Goal: Information Seeking & Learning: Learn about a topic

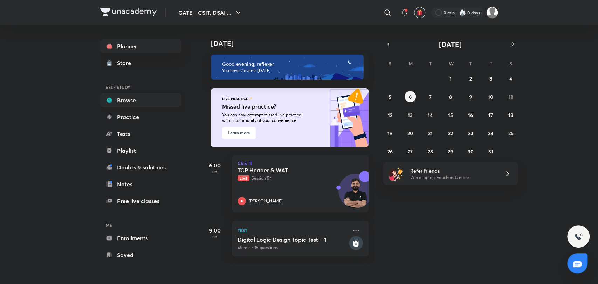
click at [132, 97] on link "Browse" at bounding box center [140, 100] width 81 height 14
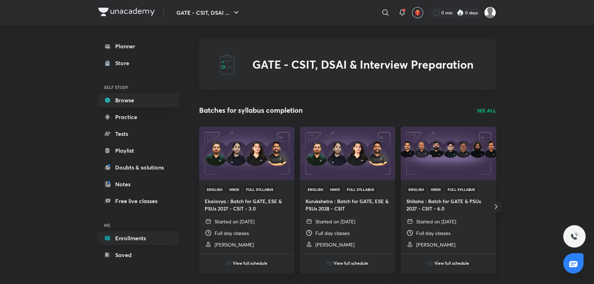
click at [127, 235] on link "Enrollments" at bounding box center [138, 238] width 81 height 14
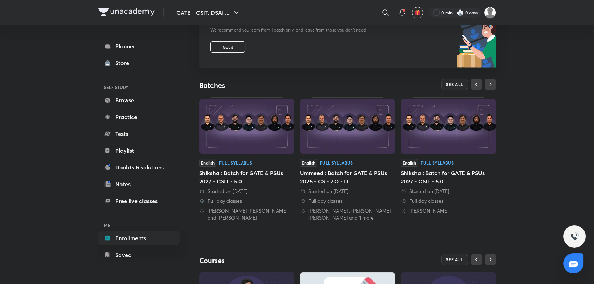
scroll to position [128, 0]
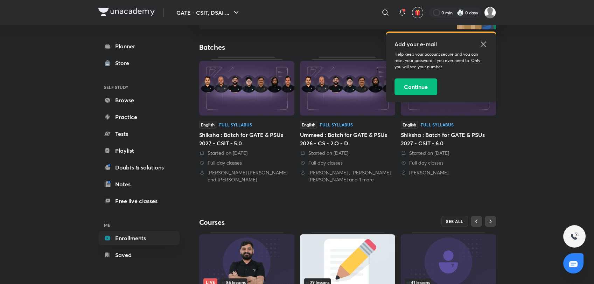
click at [482, 43] on icon at bounding box center [483, 44] width 8 height 8
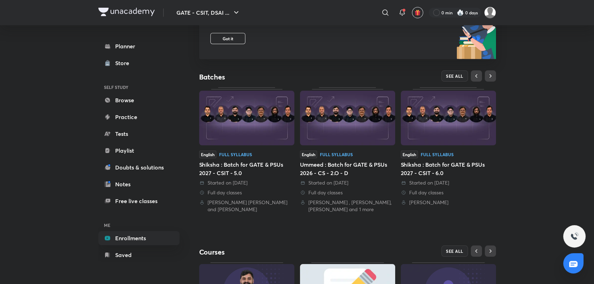
scroll to position [98, 0]
click at [454, 134] on img at bounding box center [448, 118] width 95 height 55
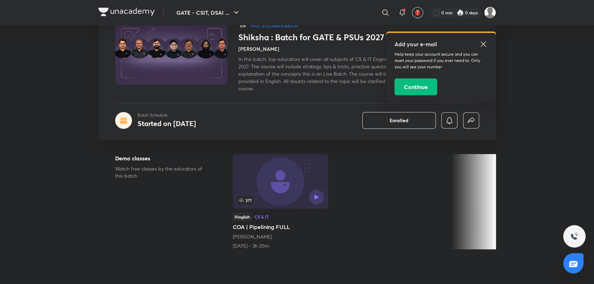
scroll to position [51, 0]
click at [484, 41] on icon at bounding box center [483, 44] width 8 height 8
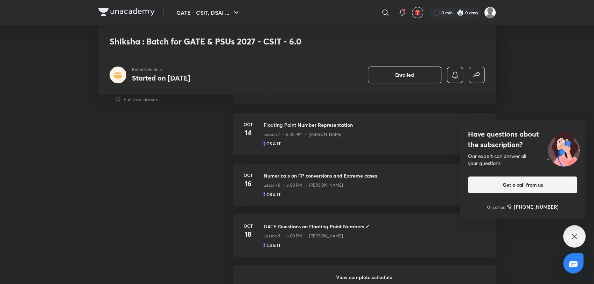
scroll to position [449, 0]
click at [382, 277] on h6 "View complete schedule" at bounding box center [364, 277] width 263 height 25
click at [574, 240] on icon at bounding box center [575, 236] width 8 height 8
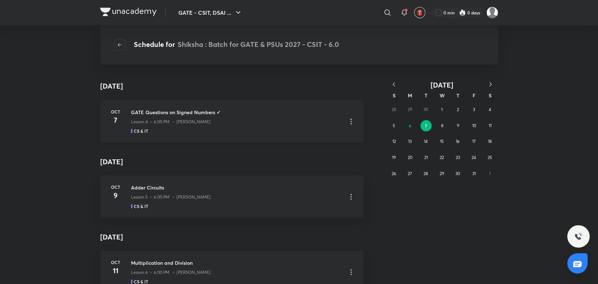
click at [156, 124] on p "Lesson 4 • 6:00 PM • [PERSON_NAME]" at bounding box center [171, 122] width 80 height 6
click at [165, 110] on h3 "GATE Questions on Signed Numbers ✓" at bounding box center [236, 112] width 210 height 7
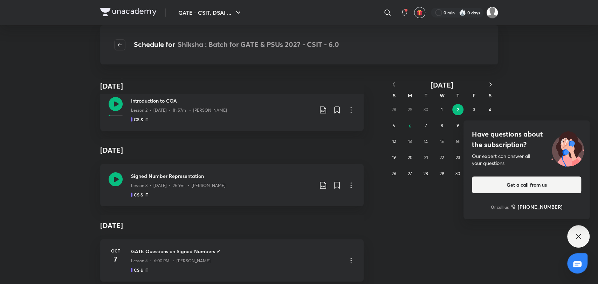
scroll to position [361, 0]
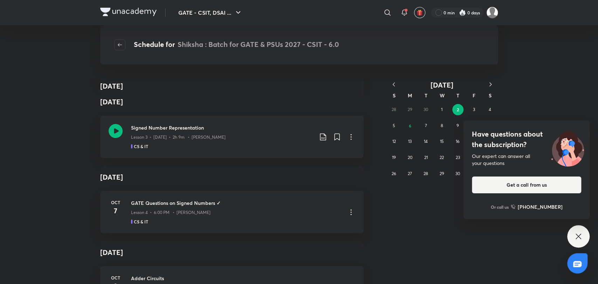
click at [575, 231] on div "Have questions about the subscription? Our expert can answer all your questions…" at bounding box center [578, 236] width 22 height 22
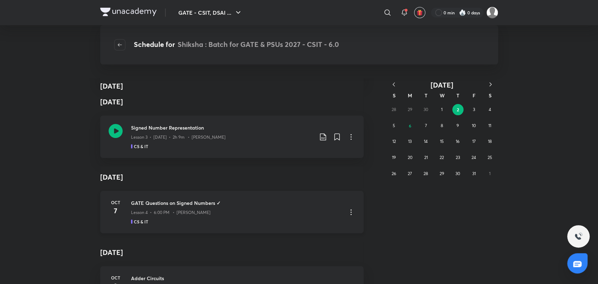
click at [184, 202] on h3 "GATE Questions on Signed Numbers ✓" at bounding box center [236, 202] width 210 height 7
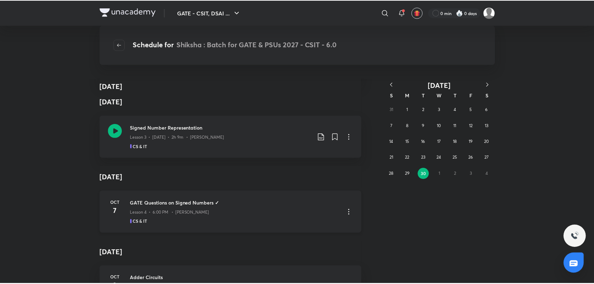
scroll to position [0, 0]
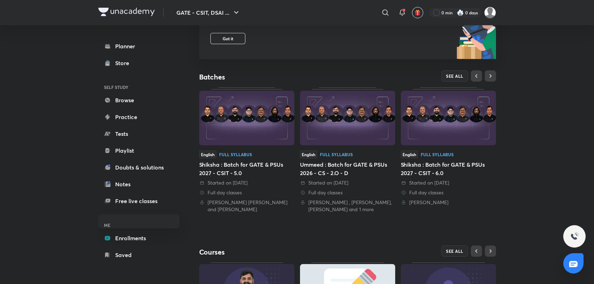
drag, startPoint x: 0, startPoint y: 0, endPoint x: 334, endPoint y: 131, distance: 358.4
click at [334, 131] on img at bounding box center [347, 118] width 95 height 55
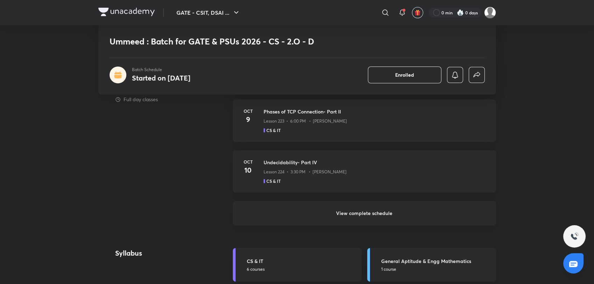
click at [360, 217] on h6 "View complete schedule" at bounding box center [364, 213] width 263 height 25
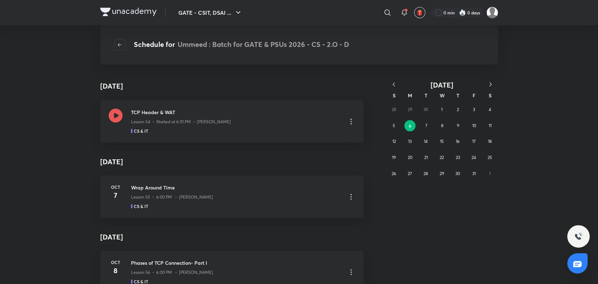
click at [398, 85] on button "button" at bounding box center [393, 85] width 15 height 9
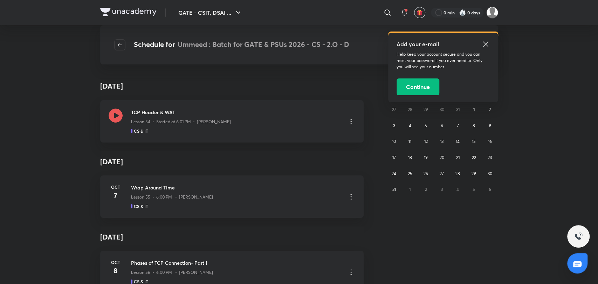
click at [398, 85] on button "Continue" at bounding box center [417, 86] width 43 height 17
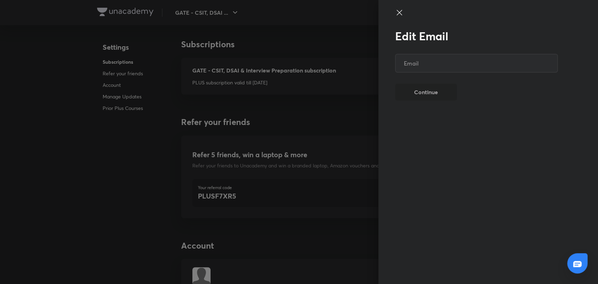
click at [482, 41] on div "Edit Email ​ Continue" at bounding box center [299, 142] width 598 height 284
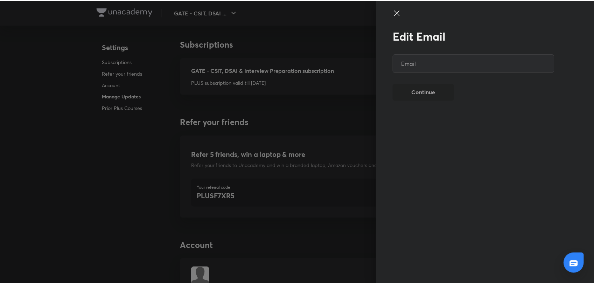
scroll to position [1768, 0]
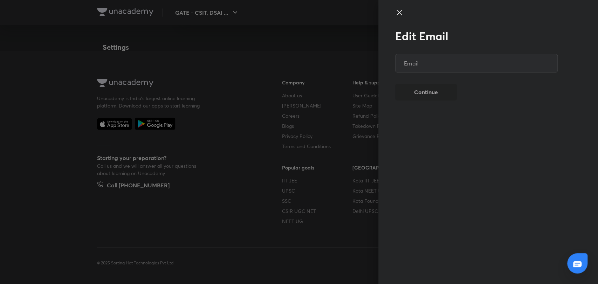
click at [403, 14] on div at bounding box center [476, 18] width 163 height 21
click at [401, 14] on icon at bounding box center [399, 12] width 8 height 8
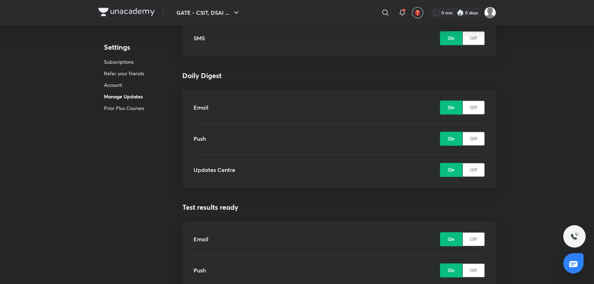
scroll to position [968, 0]
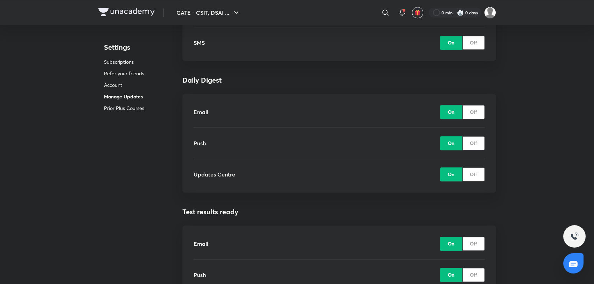
click at [477, 115] on p "Off" at bounding box center [473, 111] width 7 height 7
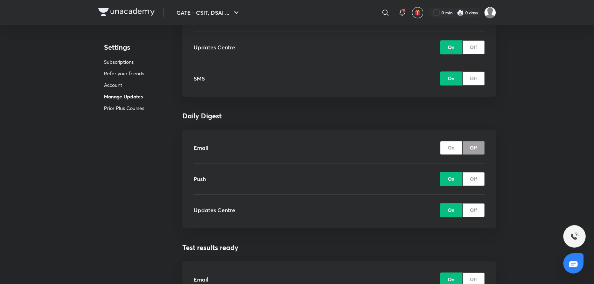
scroll to position [951, 0]
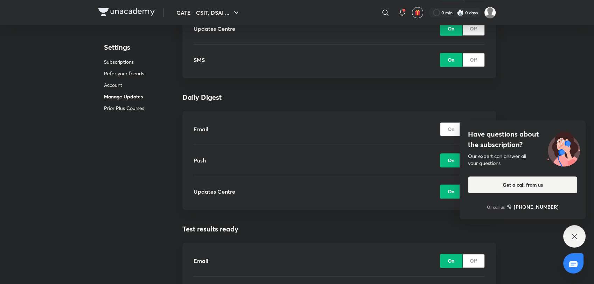
click at [451, 129] on p "On" at bounding box center [451, 128] width 7 height 7
click at [580, 237] on div "Have questions about the subscription? Our expert can answer all your questions…" at bounding box center [575, 236] width 22 height 22
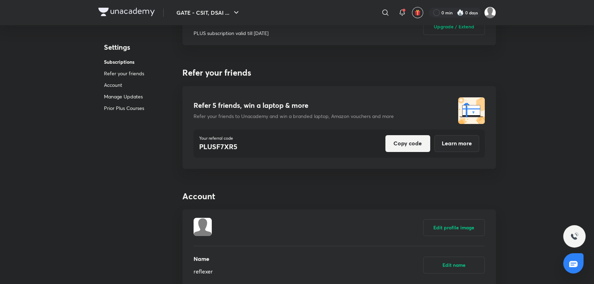
scroll to position [0, 0]
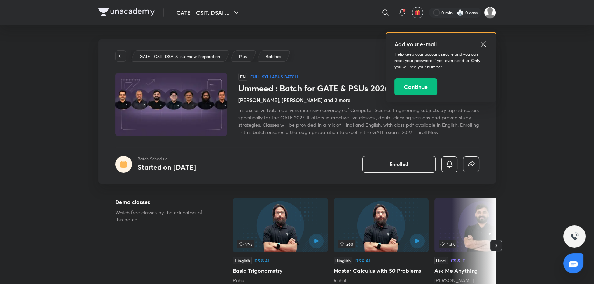
click at [483, 48] on icon at bounding box center [483, 44] width 8 height 8
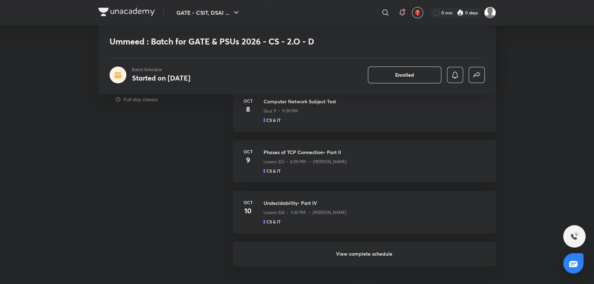
scroll to position [651, 0]
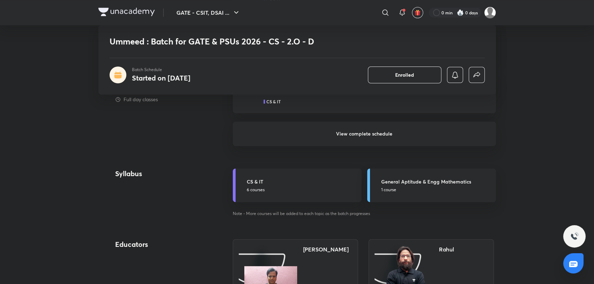
click at [352, 141] on h6 "View complete schedule" at bounding box center [364, 134] width 263 height 25
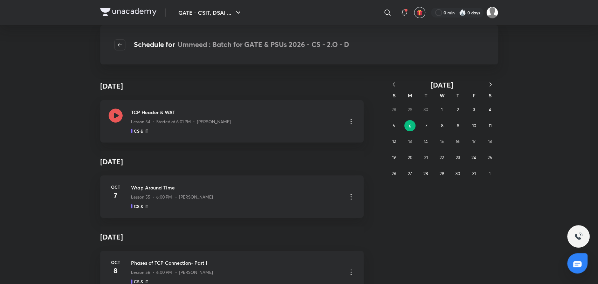
click at [394, 85] on icon "button" at bounding box center [393, 84] width 7 height 7
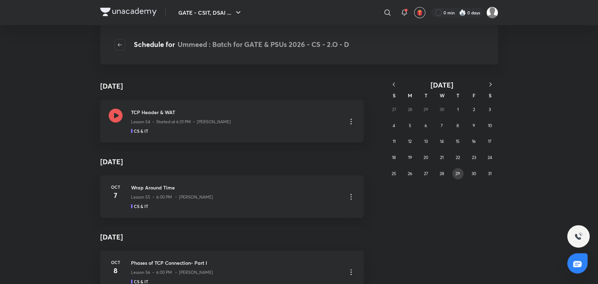
click at [460, 177] on button "29" at bounding box center [457, 173] width 11 height 11
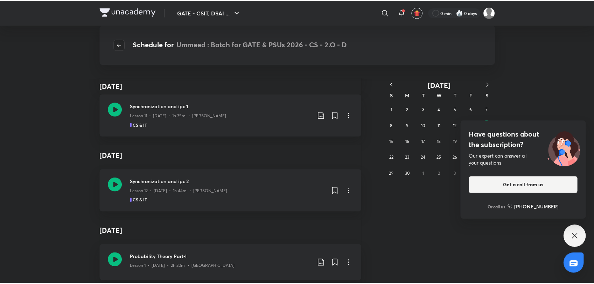
scroll to position [1318, 0]
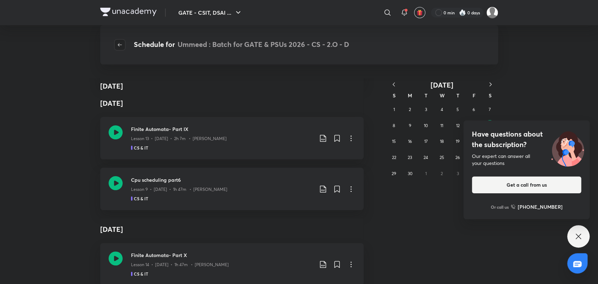
click at [120, 43] on icon "button" at bounding box center [120, 45] width 6 height 6
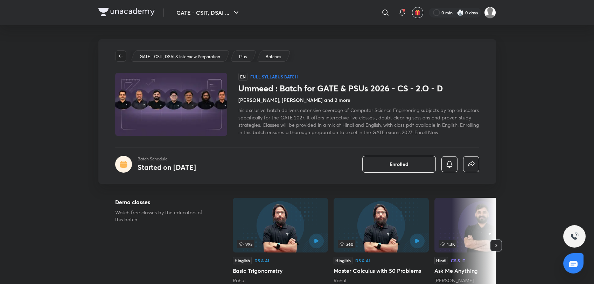
click at [123, 53] on button "button" at bounding box center [120, 55] width 11 height 11
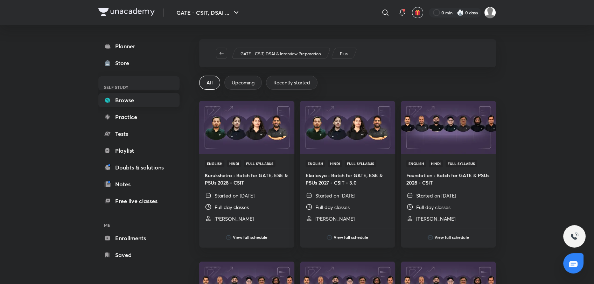
click at [130, 99] on link "Browse" at bounding box center [138, 100] width 81 height 14
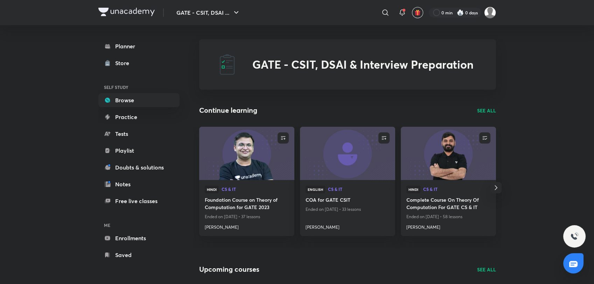
click at [488, 107] on p "SEE ALL" at bounding box center [486, 110] width 19 height 7
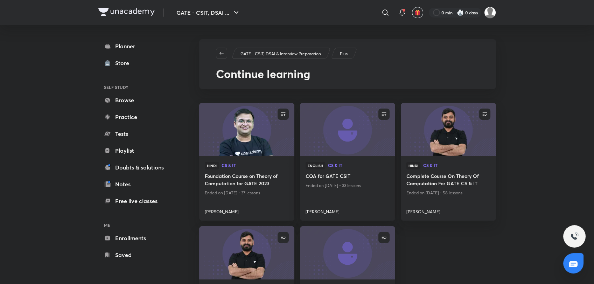
click at [126, 53] on div "Planner Store SELF STUDY Browse Practice Tests Playlist Doubts & solutions Note…" at bounding box center [138, 150] width 81 height 223
click at [117, 97] on link "Browse" at bounding box center [138, 100] width 81 height 14
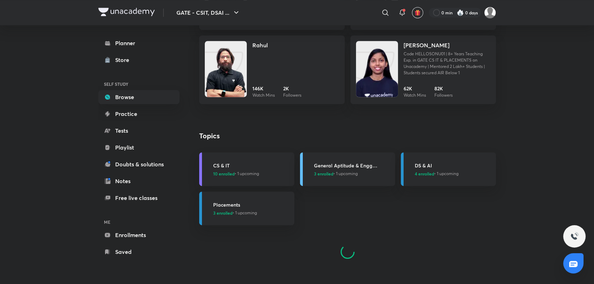
scroll to position [803, 0]
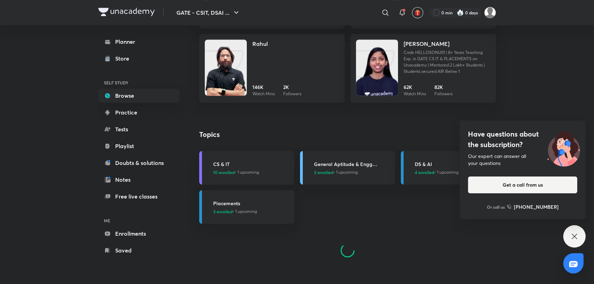
click at [577, 237] on icon at bounding box center [575, 236] width 8 height 8
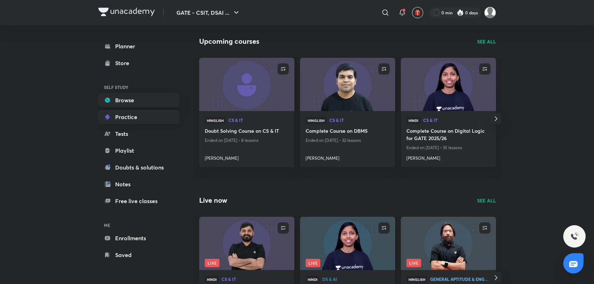
scroll to position [0, 0]
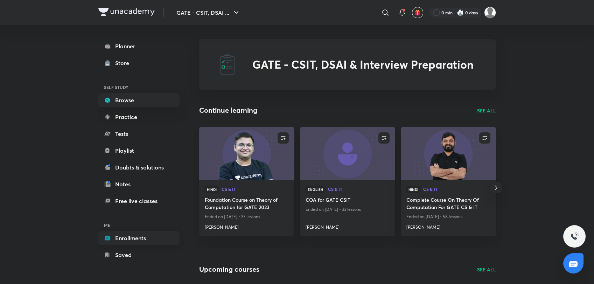
click at [145, 235] on link "Enrollments" at bounding box center [138, 238] width 81 height 14
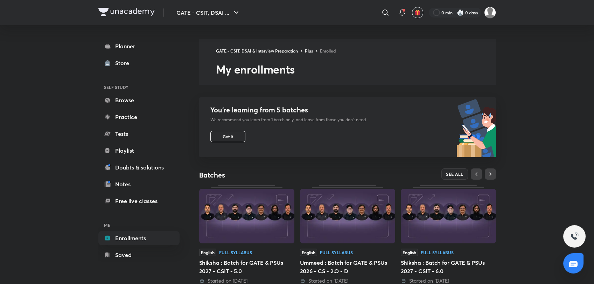
scroll to position [60, 0]
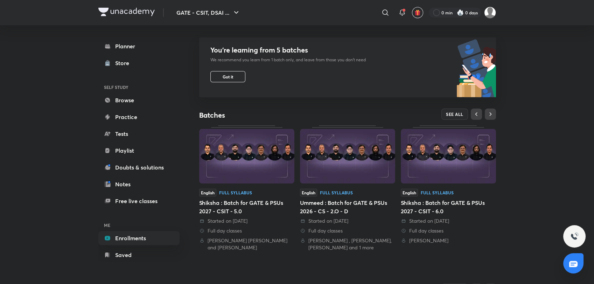
click at [418, 146] on img at bounding box center [448, 156] width 95 height 55
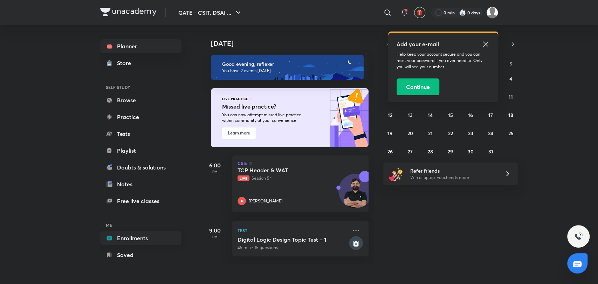
click at [124, 236] on link "Enrollments" at bounding box center [140, 238] width 81 height 14
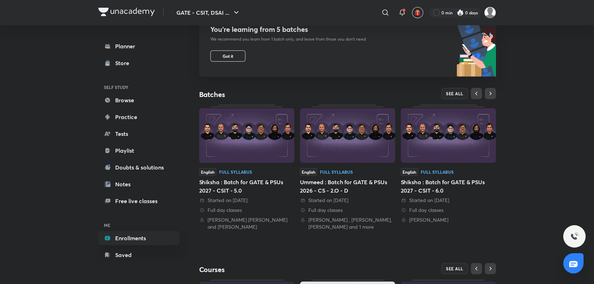
scroll to position [105, 0]
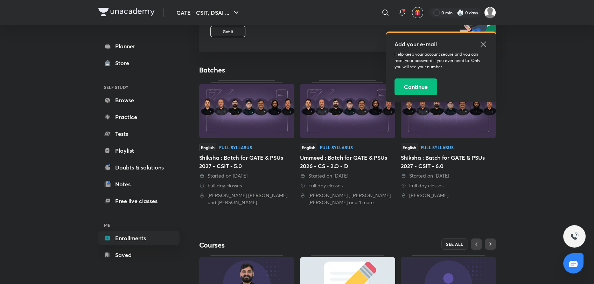
click at [484, 46] on icon at bounding box center [483, 44] width 8 height 8
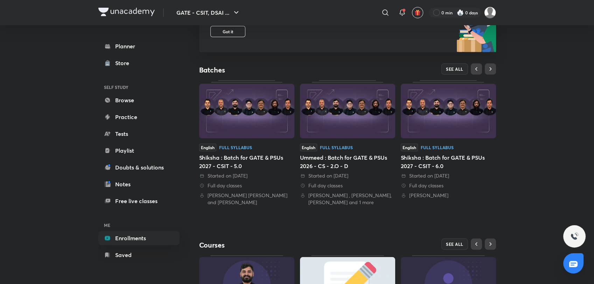
click at [252, 118] on img at bounding box center [246, 111] width 95 height 55
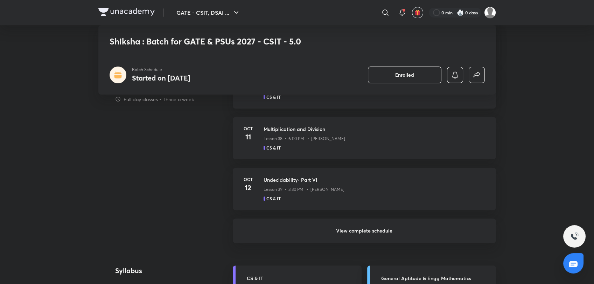
scroll to position [524, 0]
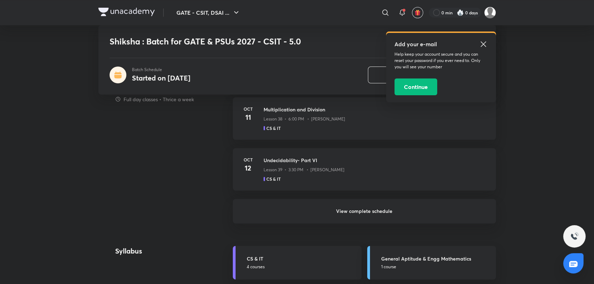
click at [371, 213] on h6 "View complete schedule" at bounding box center [364, 211] width 263 height 25
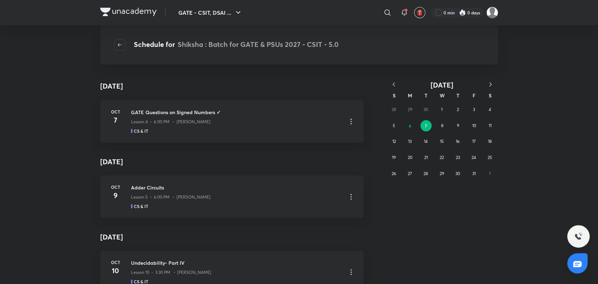
click at [394, 84] on icon "button" at bounding box center [393, 84] width 7 height 7
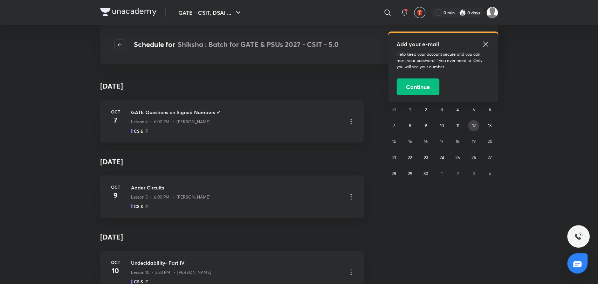
click at [473, 124] on abbr "12" at bounding box center [474, 125] width 4 height 5
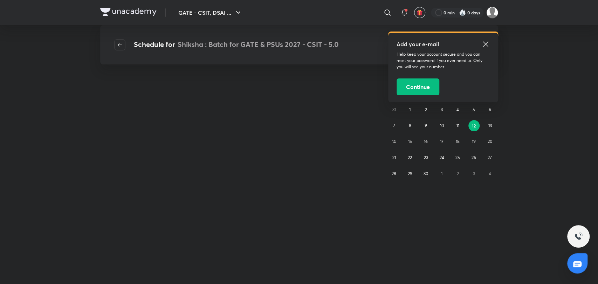
click at [486, 43] on icon at bounding box center [485, 44] width 8 height 8
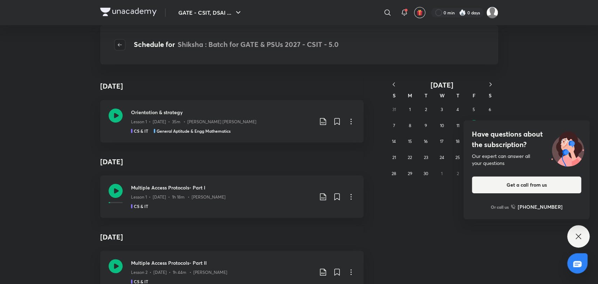
click at [121, 47] on icon "button" at bounding box center [120, 45] width 6 height 6
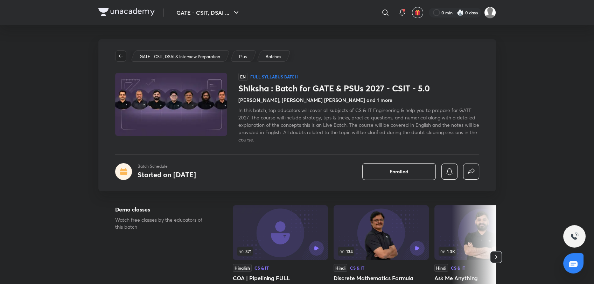
click at [118, 55] on icon "button" at bounding box center [121, 56] width 6 height 6
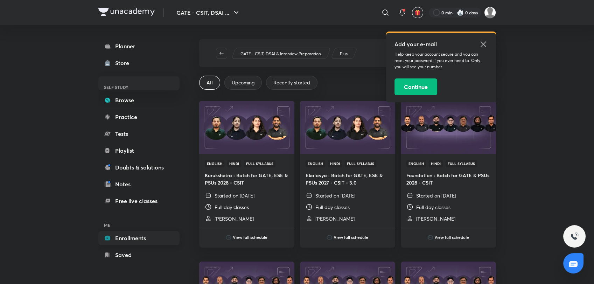
click at [149, 241] on link "Enrollments" at bounding box center [138, 238] width 81 height 14
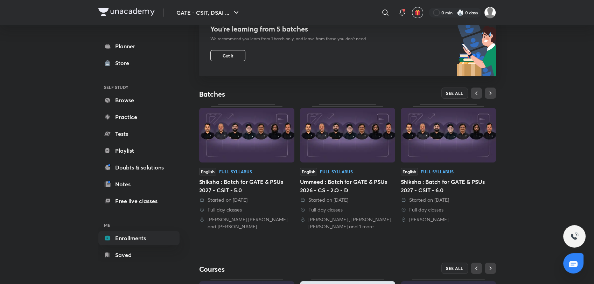
scroll to position [85, 0]
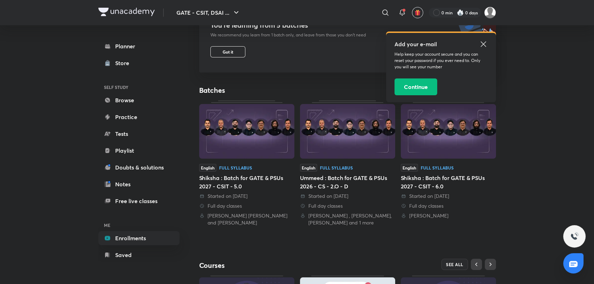
click at [488, 40] on div "Add your e-mail Help keep your account secure and you can reset your password i…" at bounding box center [441, 67] width 110 height 69
click at [483, 42] on icon at bounding box center [483, 44] width 8 height 8
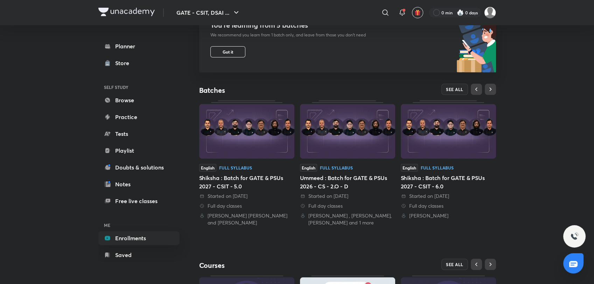
click at [442, 155] on img at bounding box center [448, 131] width 95 height 55
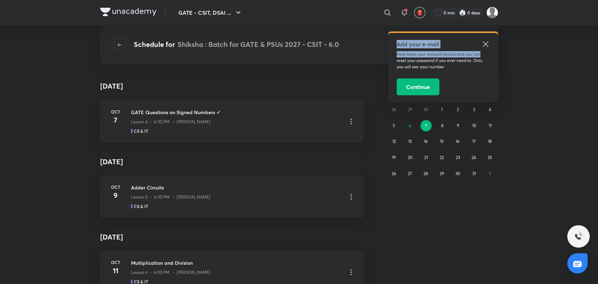
drag, startPoint x: 484, startPoint y: 51, endPoint x: 484, endPoint y: 44, distance: 7.7
click at [484, 44] on div "Add your e-mail Help keep your account secure and you can reset your password i…" at bounding box center [443, 67] width 110 height 69
click at [484, 44] on icon at bounding box center [485, 44] width 8 height 8
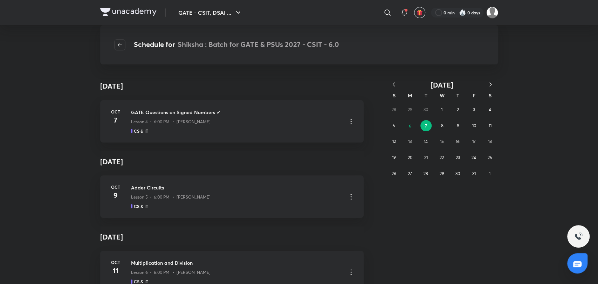
click at [422, 107] on div "28 29 30 1 2 3 4 5 6 7 8 9 10 11 12 13 14 15 16 17 18 19 20 21 22 23 24 25 26 2…" at bounding box center [442, 142] width 112 height 80
click at [425, 109] on div "28 29 30 1 2 3 4 5 6 7 8 9 10 11 12 13 14 15 16 17 18 19 20 21 22 23 24 25 26 2…" at bounding box center [442, 142] width 112 height 80
click at [447, 110] on button "1" at bounding box center [441, 109] width 11 height 11
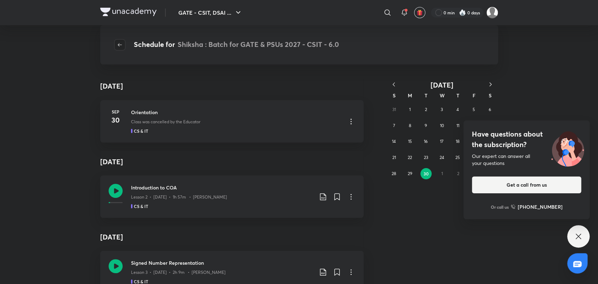
click at [118, 40] on button "button" at bounding box center [119, 44] width 11 height 11
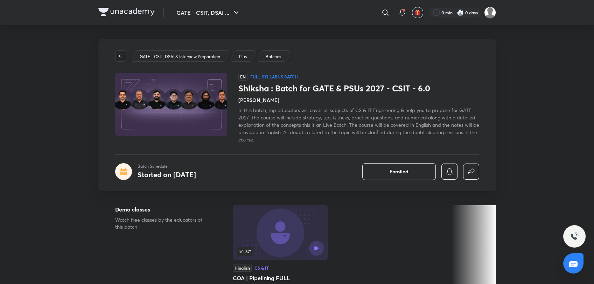
click at [121, 57] on icon "button" at bounding box center [121, 56] width 6 height 6
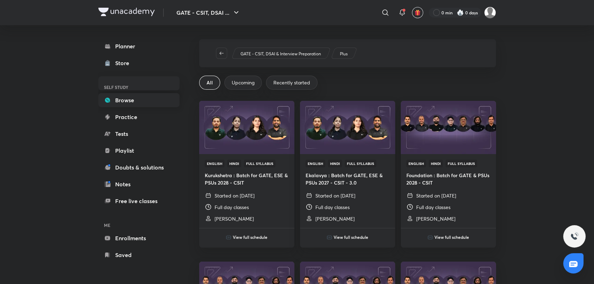
click at [138, 94] on link "Browse" at bounding box center [138, 100] width 81 height 14
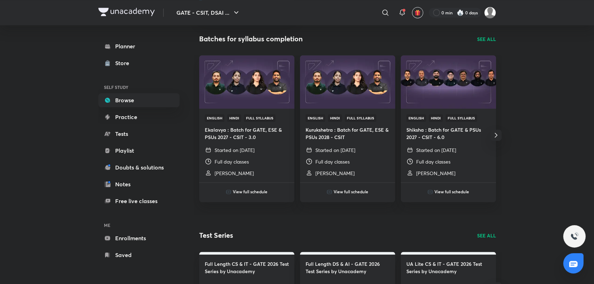
scroll to position [1009, 0]
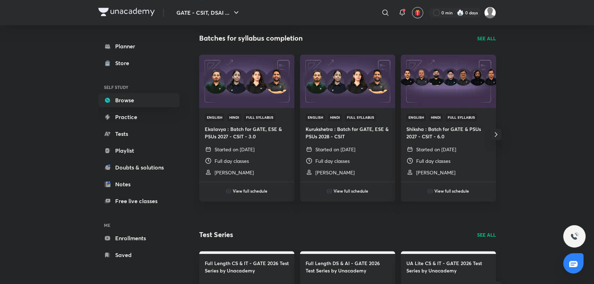
click at [492, 36] on p "SEE ALL" at bounding box center [486, 38] width 19 height 7
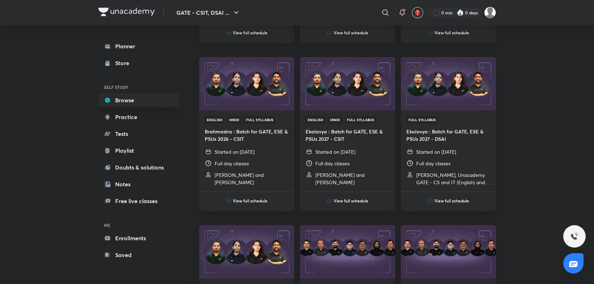
scroll to position [541, 0]
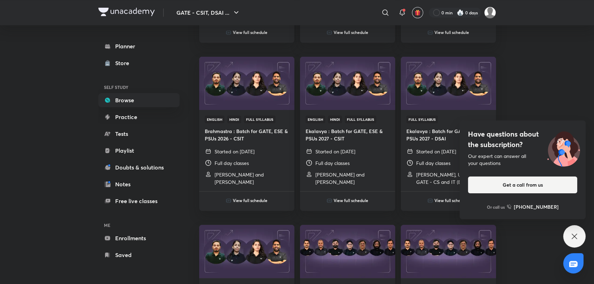
click at [576, 235] on icon at bounding box center [575, 236] width 8 height 8
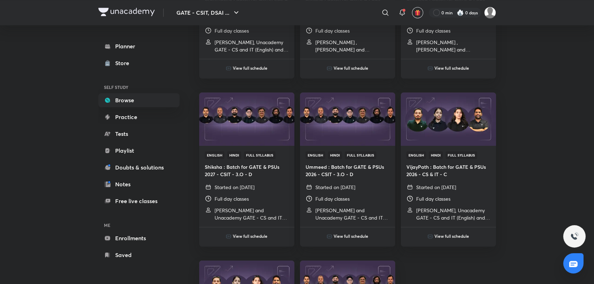
scroll to position [841, 0]
click at [260, 115] on img at bounding box center [246, 119] width 97 height 54
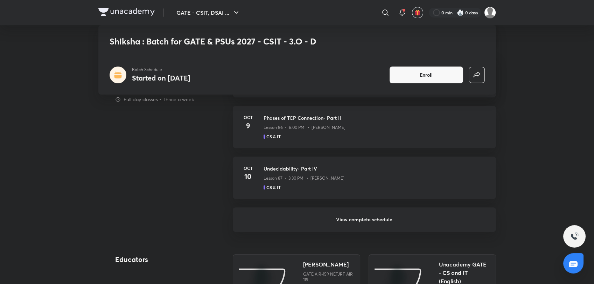
scroll to position [580, 0]
click at [356, 224] on h6 "View complete schedule" at bounding box center [364, 218] width 263 height 25
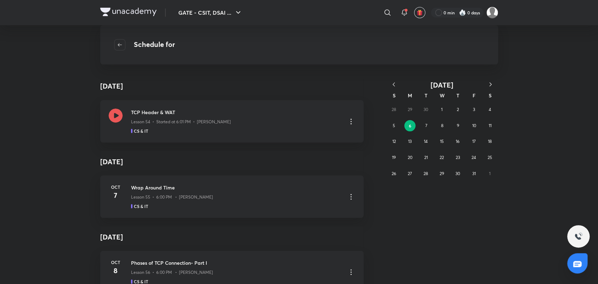
click at [118, 50] on div "Schedule for" at bounding box center [299, 44] width 398 height 39
click at [118, 46] on icon "button" at bounding box center [120, 44] width 4 height 3
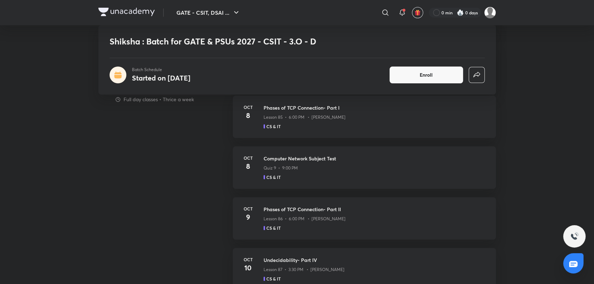
scroll to position [552, 0]
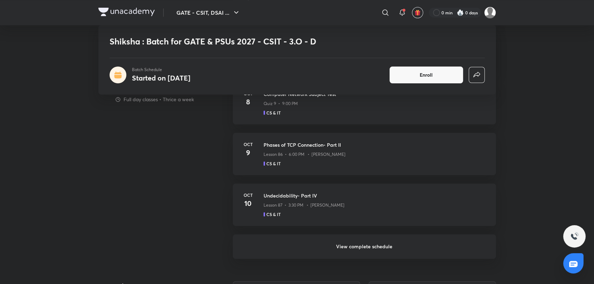
click at [366, 247] on h6 "View complete schedule" at bounding box center [364, 246] width 263 height 25
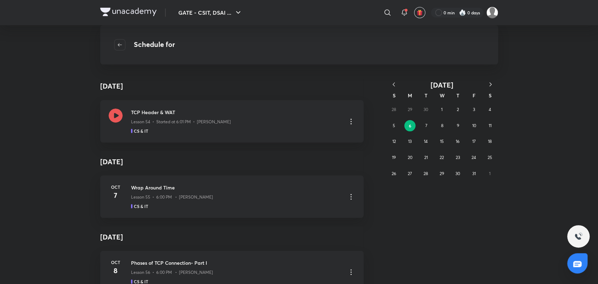
click at [394, 83] on icon "button" at bounding box center [393, 84] width 2 height 4
click at [459, 168] on button "31" at bounding box center [457, 173] width 11 height 11
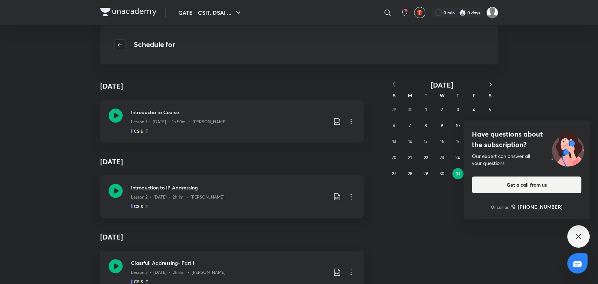
click at [117, 44] on icon "button" at bounding box center [120, 45] width 6 height 6
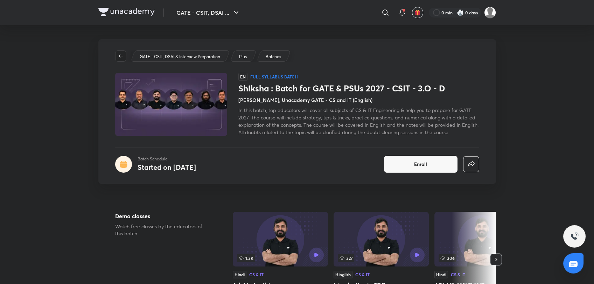
click at [120, 53] on button "button" at bounding box center [120, 55] width 11 height 11
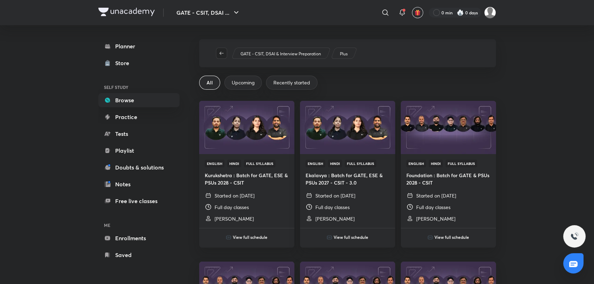
click at [224, 54] on icon "button" at bounding box center [222, 53] width 6 height 6
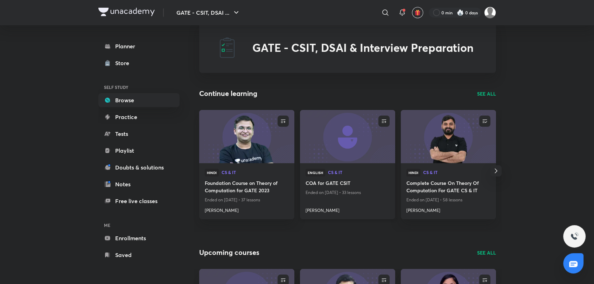
scroll to position [18, 0]
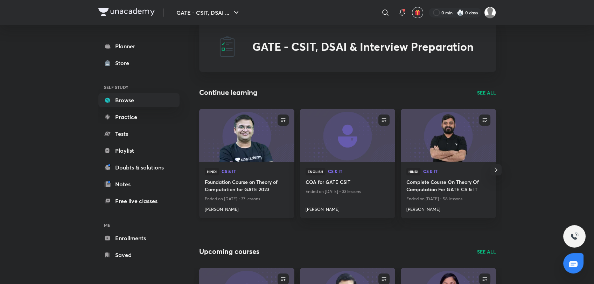
click at [267, 143] on img at bounding box center [246, 135] width 97 height 54
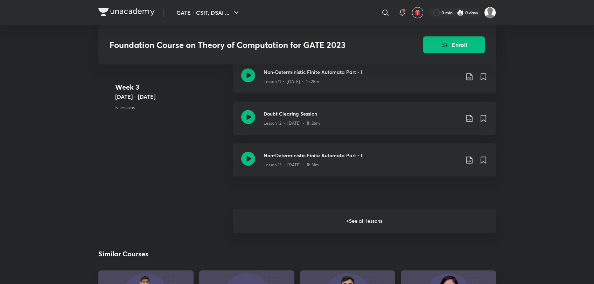
scroll to position [842, 0]
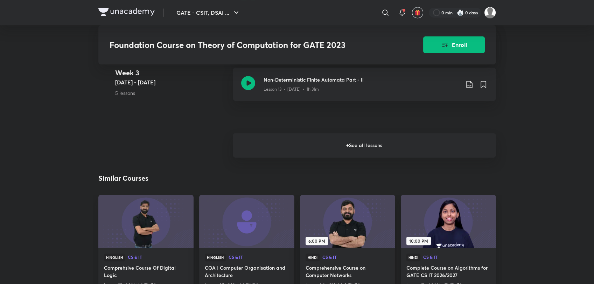
click at [360, 141] on h6 "+ See all lessons" at bounding box center [364, 145] width 263 height 25
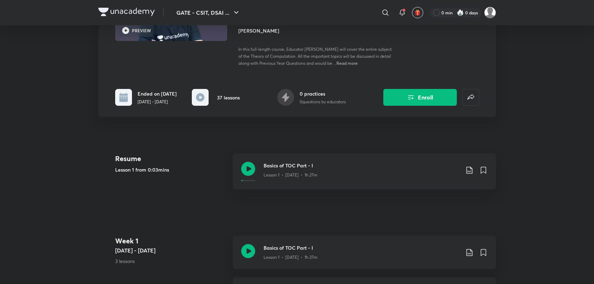
scroll to position [0, 0]
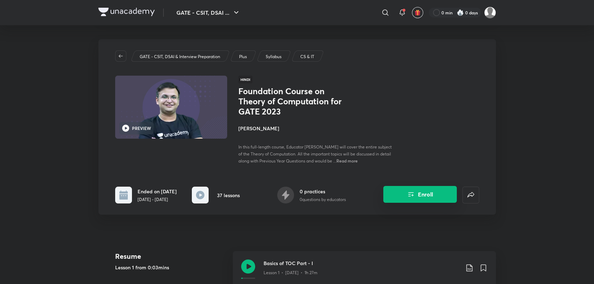
click at [415, 198] on icon "Enroll" at bounding box center [411, 194] width 8 height 8
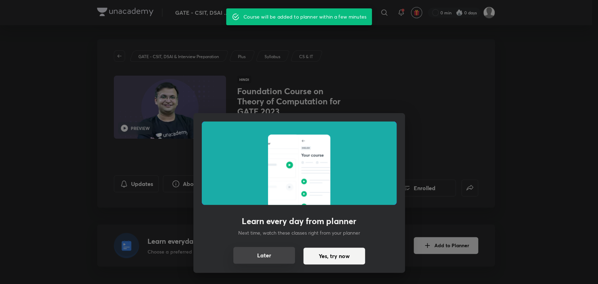
click at [273, 257] on button "Later" at bounding box center [264, 255] width 62 height 17
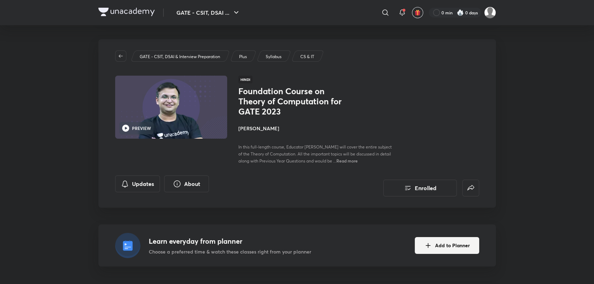
click at [252, 127] on h4 "Sanchit Jain" at bounding box center [317, 128] width 157 height 7
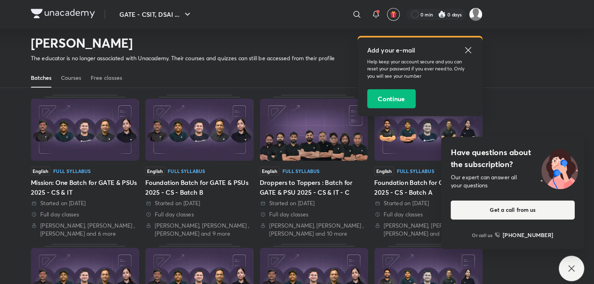
scroll to position [34, 0]
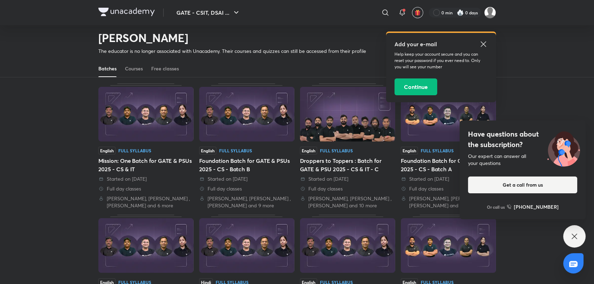
click at [332, 143] on div "English Full Syllabus Droppers to Toppers : Batch for GATE & PSU 2025 - CS & IT…" at bounding box center [347, 146] width 95 height 126
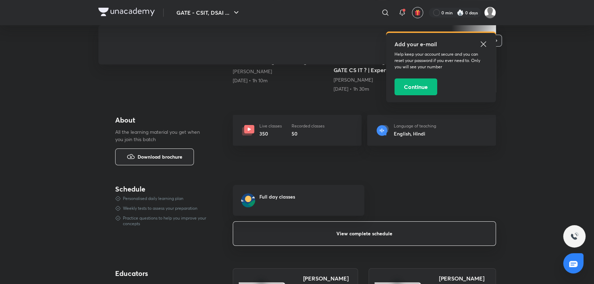
scroll to position [234, 0]
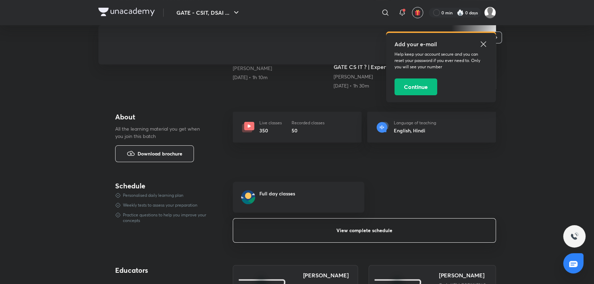
click at [308, 243] on button "View complete schedule" at bounding box center [364, 230] width 263 height 25
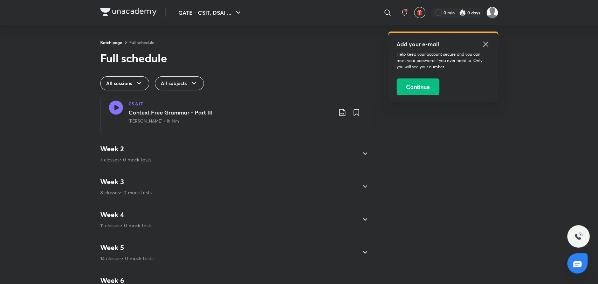
scroll to position [322, 0]
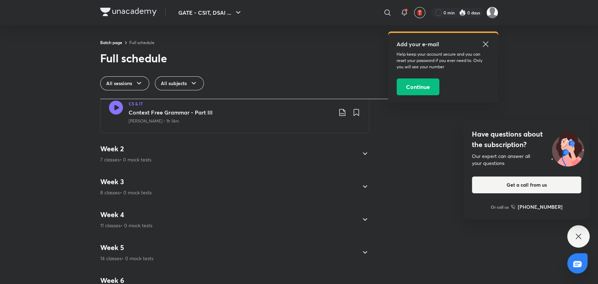
click at [195, 151] on div "Week 2 7 classes • 0 mock tests" at bounding box center [228, 153] width 256 height 19
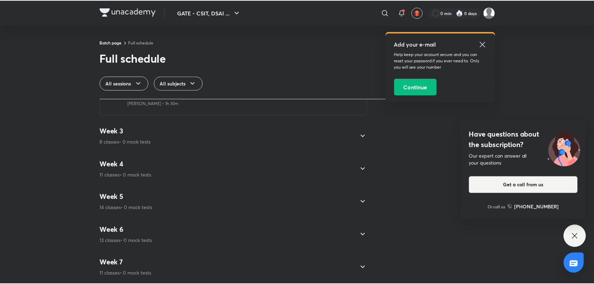
scroll to position [372, 0]
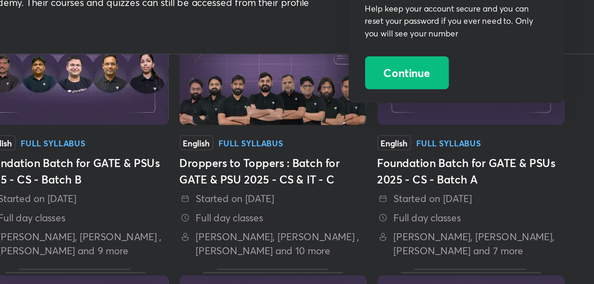
scroll to position [62, 0]
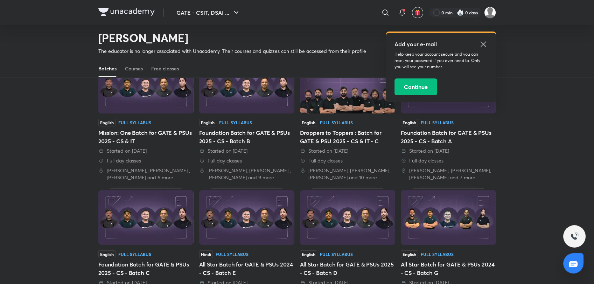
click at [486, 43] on icon at bounding box center [483, 44] width 8 height 8
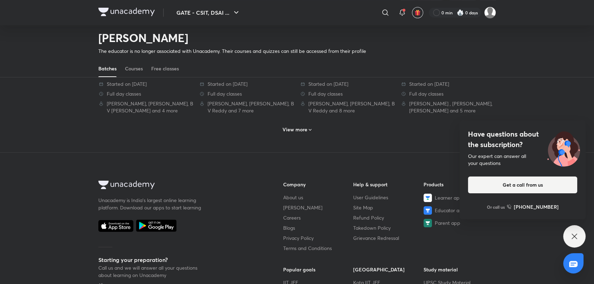
scroll to position [398, 0]
click at [302, 125] on div "View more" at bounding box center [297, 130] width 35 height 11
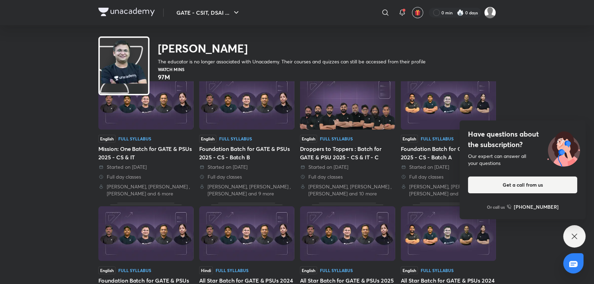
scroll to position [0, 0]
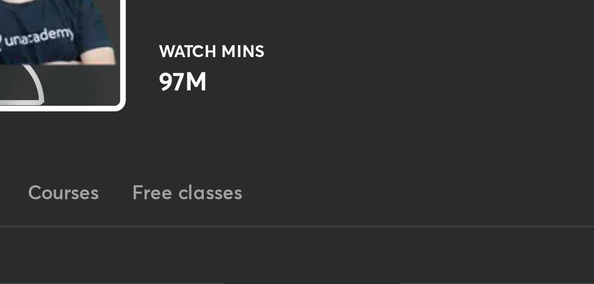
click at [166, 88] on p "97M" at bounding box center [171, 87] width 27 height 8
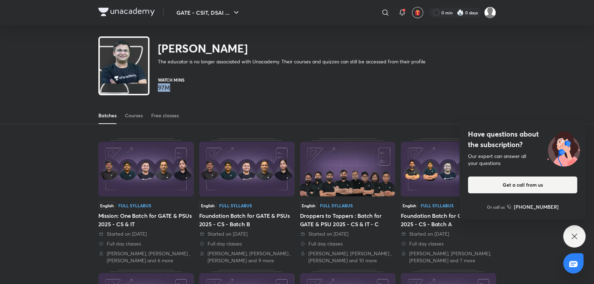
click at [197, 85] on div "Watch mins 97M" at bounding box center [327, 85] width 338 height 14
click at [134, 118] on div "Courses" at bounding box center [134, 115] width 18 height 7
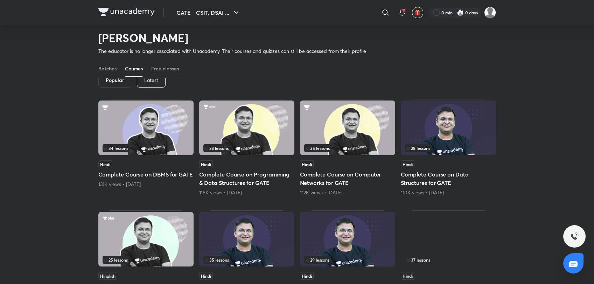
scroll to position [8, 0]
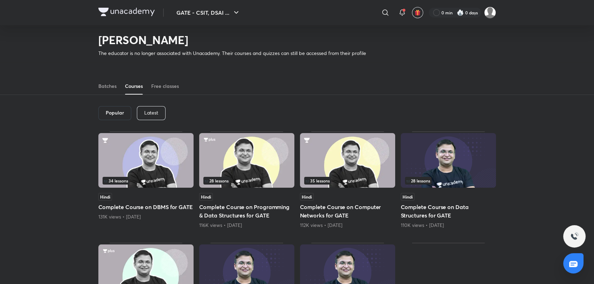
click at [123, 112] on h6 "Popular" at bounding box center [115, 113] width 18 height 6
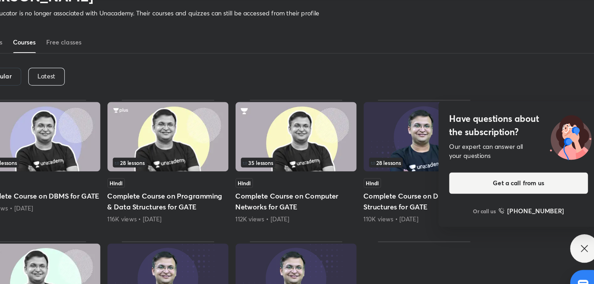
scroll to position [20, 0]
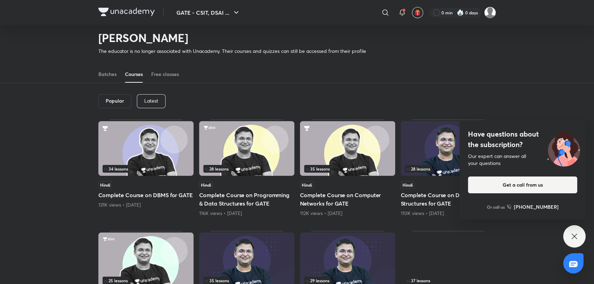
click at [577, 240] on icon at bounding box center [575, 236] width 8 height 8
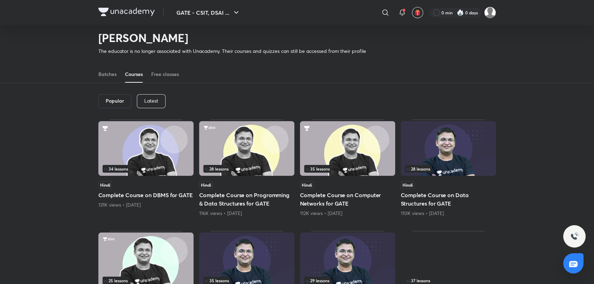
scroll to position [0, 0]
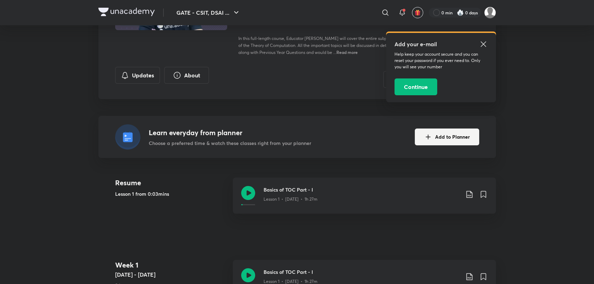
scroll to position [109, 0]
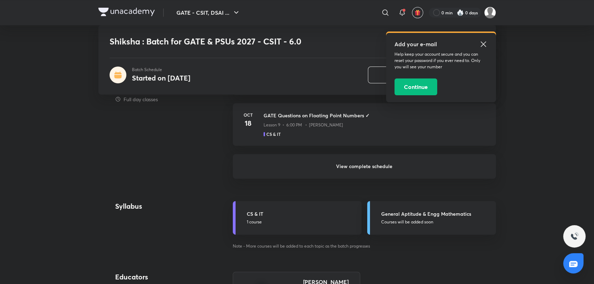
scroll to position [559, 0]
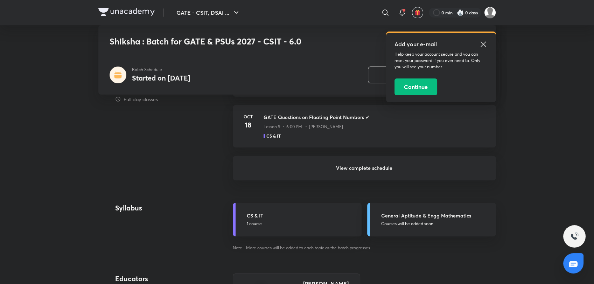
click at [342, 170] on h6 "View complete schedule" at bounding box center [364, 168] width 263 height 25
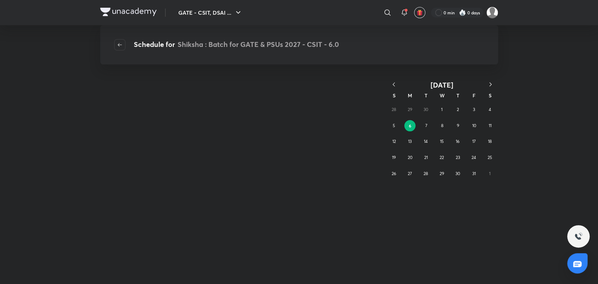
click at [483, 41] on div "Schedule for Shiksha : Batch for GATE & PSUs 2027 - CSIT - 6.0" at bounding box center [299, 44] width 398 height 39
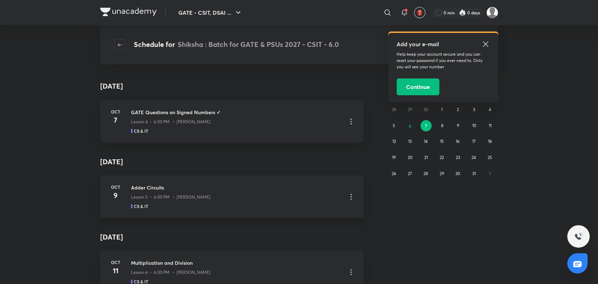
click at [485, 43] on icon at bounding box center [485, 43] width 5 height 5
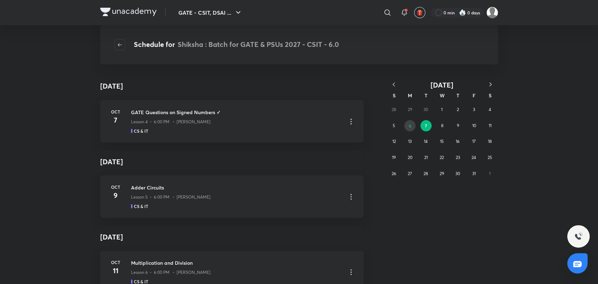
click at [406, 122] on button "6" at bounding box center [409, 125] width 11 height 11
click at [431, 122] on div "28 29 30 1 2 3 4 5 6 7 8 9 10 11 12 13 14 15 16 17 18 19 20 21 22 23 24 25 26 2…" at bounding box center [442, 142] width 112 height 80
click at [442, 108] on abbr "1" at bounding box center [441, 109] width 1 height 5
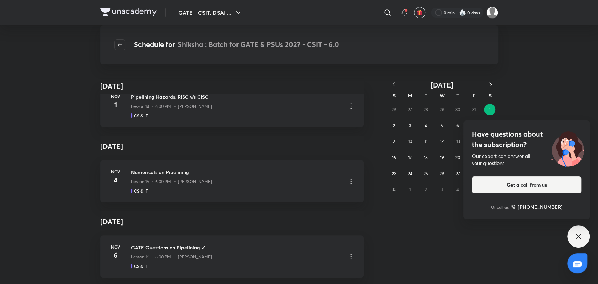
scroll to position [1002, 0]
click at [583, 232] on div "Have questions about the subscription? Our expert can answer all your questions…" at bounding box center [578, 236] width 22 height 22
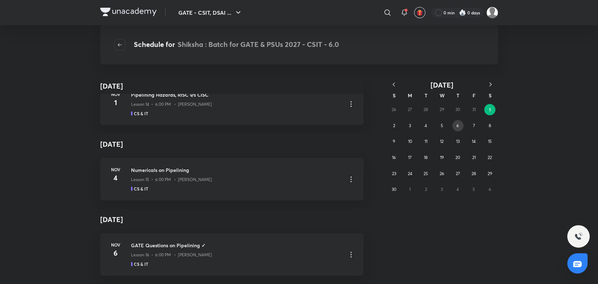
click at [457, 128] on abbr "6" at bounding box center [457, 125] width 2 height 5
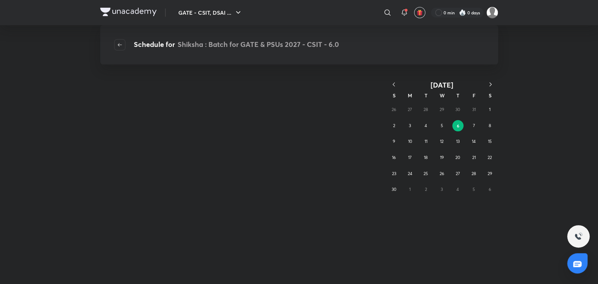
scroll to position [0, 0]
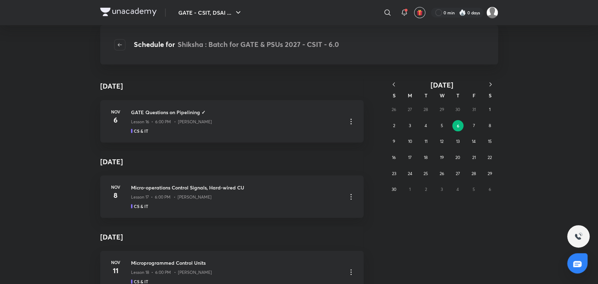
click at [482, 127] on div "26 27 28 29 30 31 1 2 3 4 5 6 7 8 9 10 11 12 13 14 15 16 17 18 19 20 21 22 23 2…" at bounding box center [442, 150] width 112 height 96
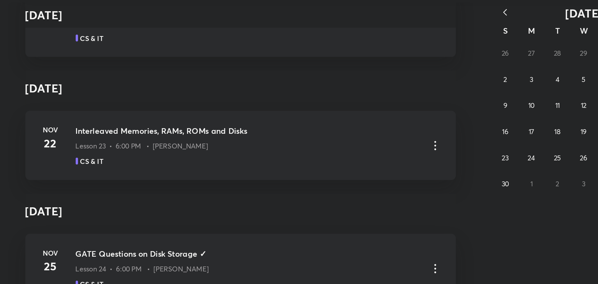
scroll to position [487, 0]
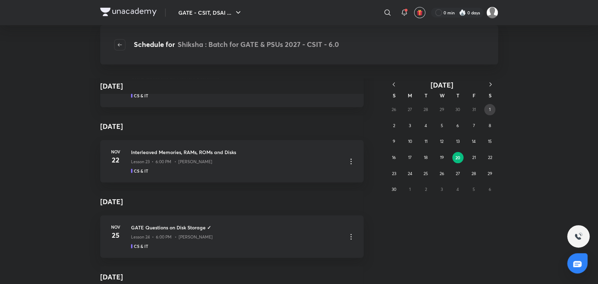
click at [491, 110] on button "1" at bounding box center [489, 109] width 11 height 11
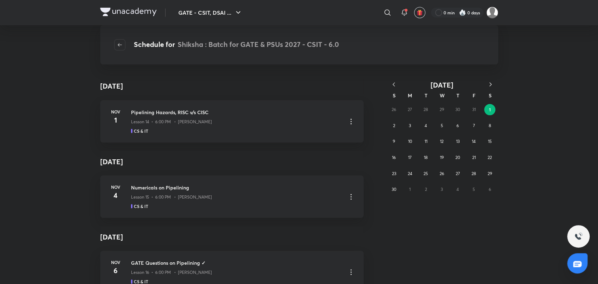
click at [393, 84] on icon "button" at bounding box center [393, 84] width 2 height 4
click at [413, 126] on button "6" at bounding box center [409, 125] width 11 height 11
click at [123, 41] on button "button" at bounding box center [119, 44] width 11 height 11
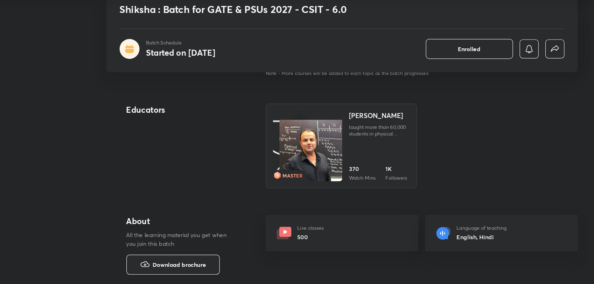
scroll to position [711, 0]
click at [331, 157] on div "Bharat Acharya taught more than 60,000 students in physical classes over 20 yea…" at bounding box center [328, 157] width 51 height 60
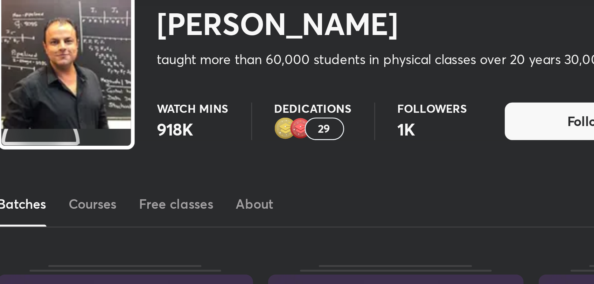
click at [225, 89] on div "29" at bounding box center [220, 87] width 15 height 8
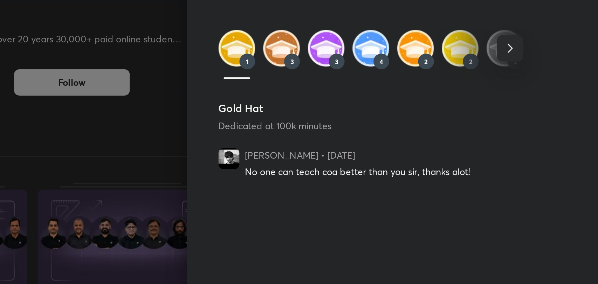
click at [551, 65] on icon "button" at bounding box center [550, 66] width 8 height 8
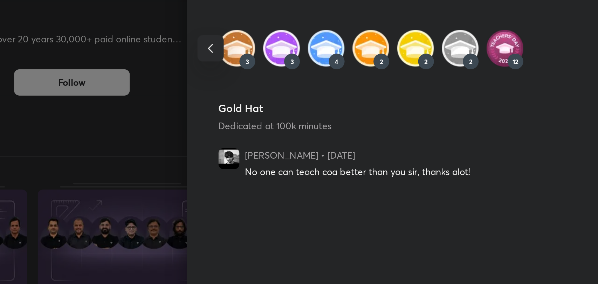
click at [551, 65] on img at bounding box center [548, 67] width 20 height 20
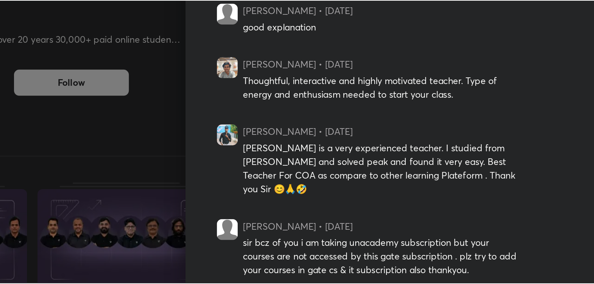
scroll to position [247, 0]
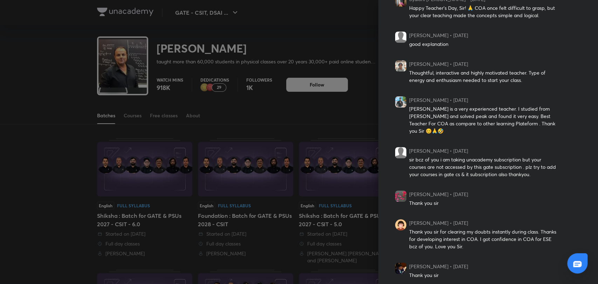
click at [330, 120] on div at bounding box center [299, 142] width 598 height 284
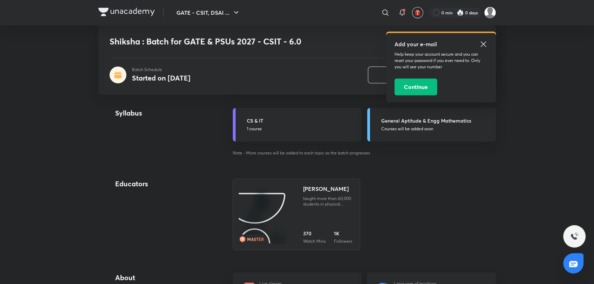
scroll to position [582, 0]
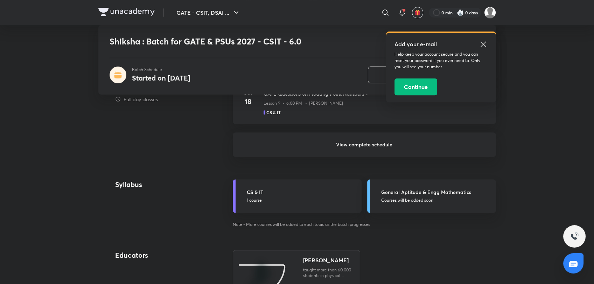
click at [350, 144] on h6 "View complete schedule" at bounding box center [364, 144] width 263 height 25
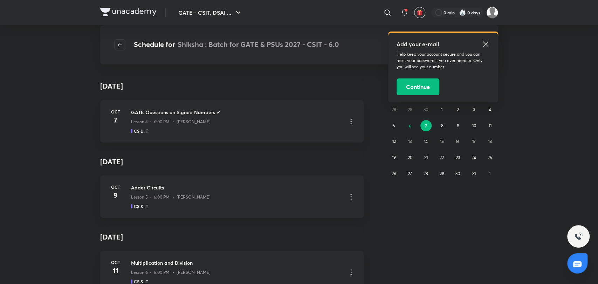
click at [484, 44] on icon at bounding box center [485, 44] width 8 height 8
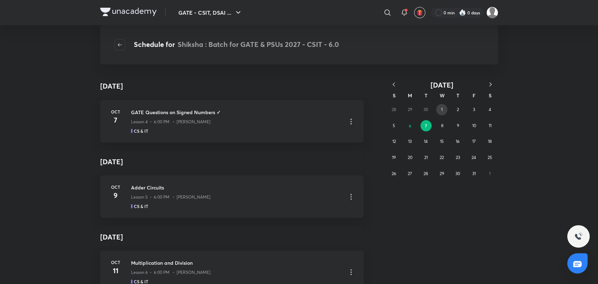
click at [439, 109] on button "1" at bounding box center [441, 109] width 11 height 11
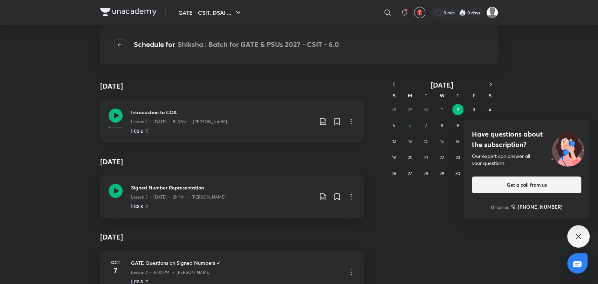
click at [112, 112] on icon at bounding box center [115, 116] width 14 height 14
